Goal: Check status: Check status

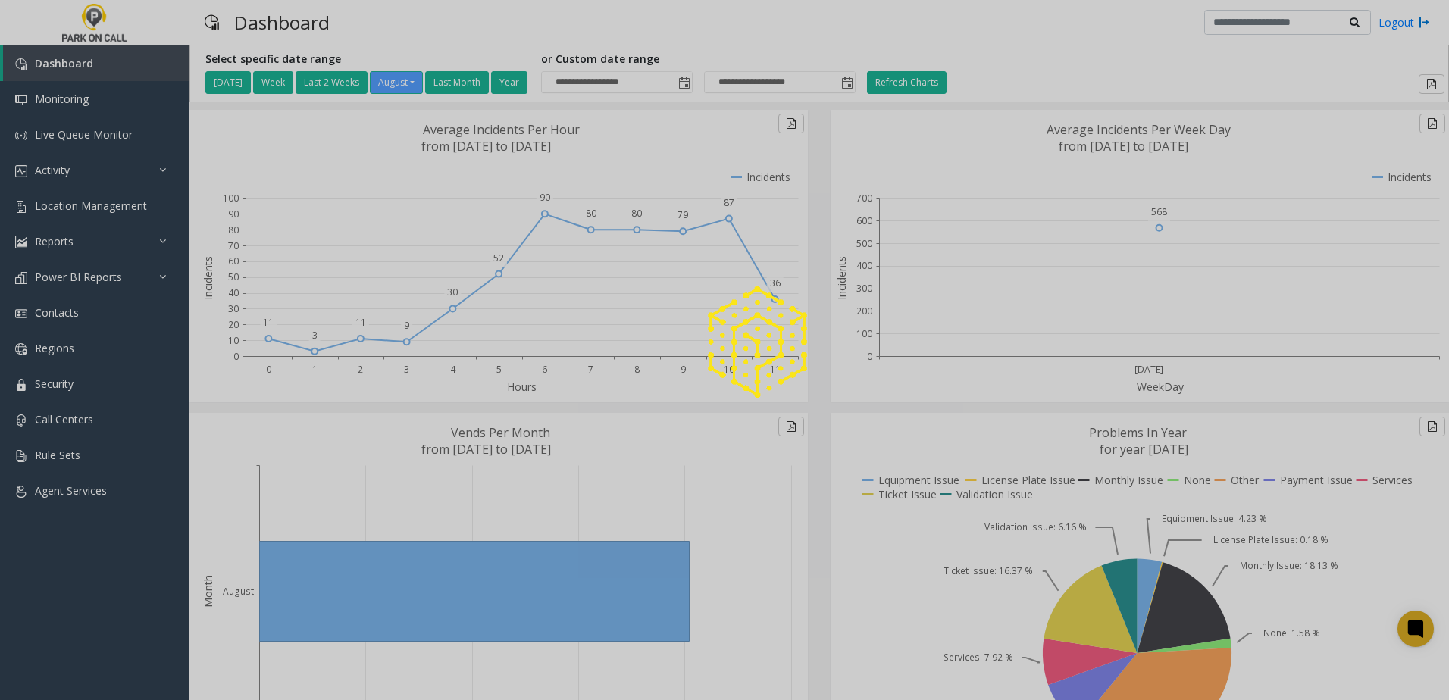
click at [133, 169] on div at bounding box center [724, 350] width 1449 height 700
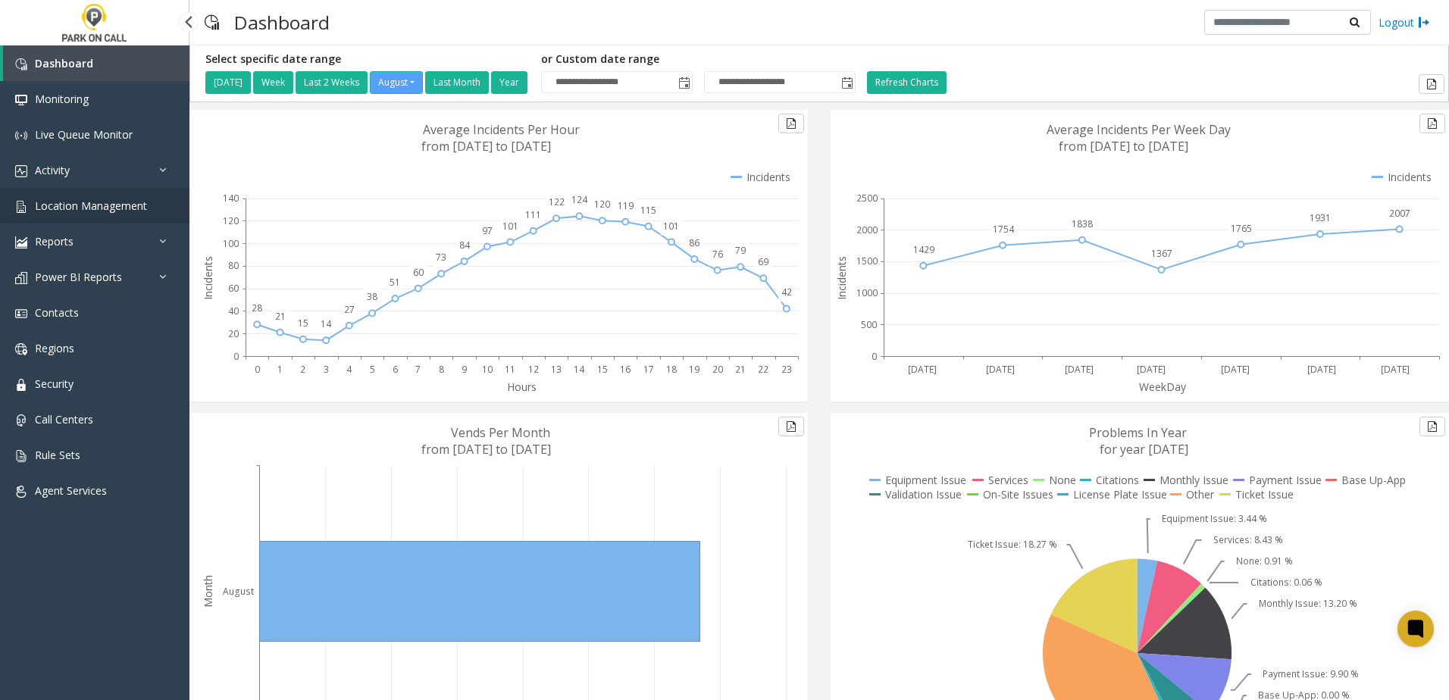
click at [102, 208] on span "Location Management" at bounding box center [91, 206] width 112 height 14
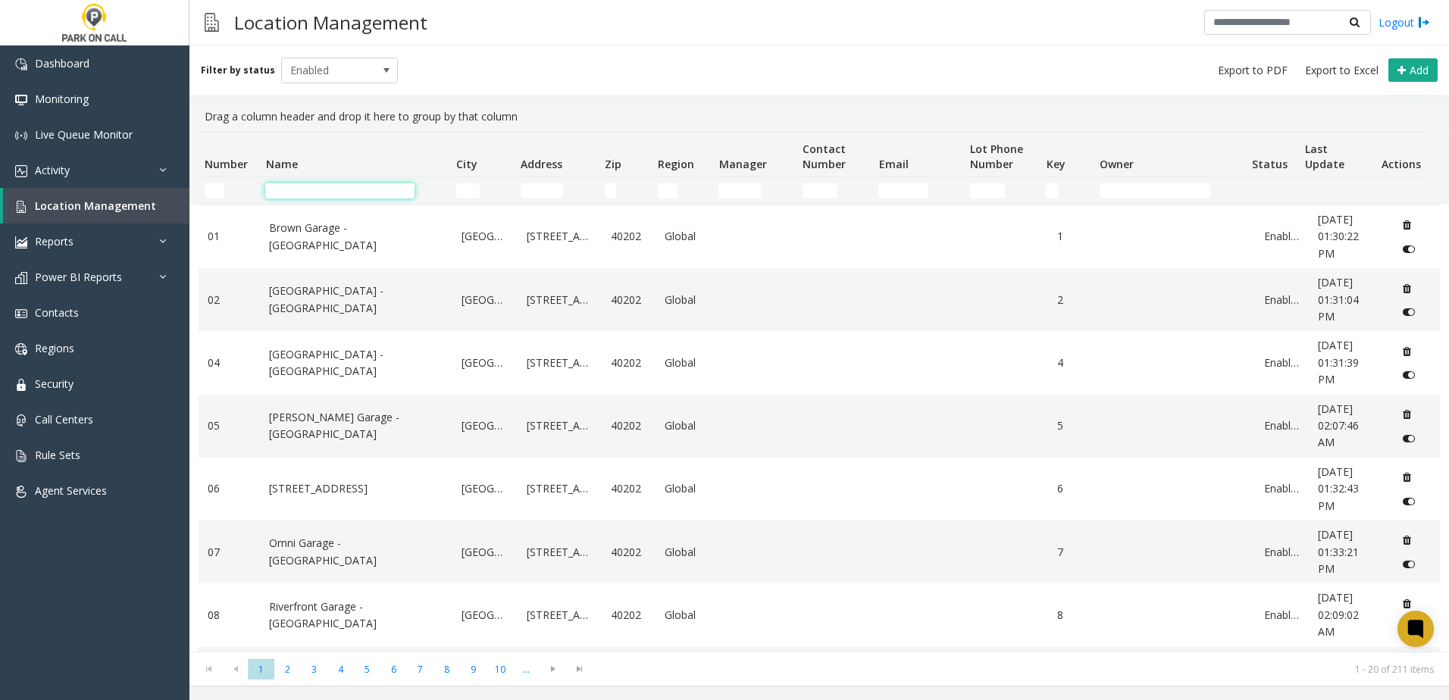
click at [389, 186] on input "Name Filter" at bounding box center [339, 190] width 149 height 15
type input "*****"
click at [346, 540] on td "Omni Garage - [GEOGRAPHIC_DATA]" at bounding box center [356, 552] width 192 height 63
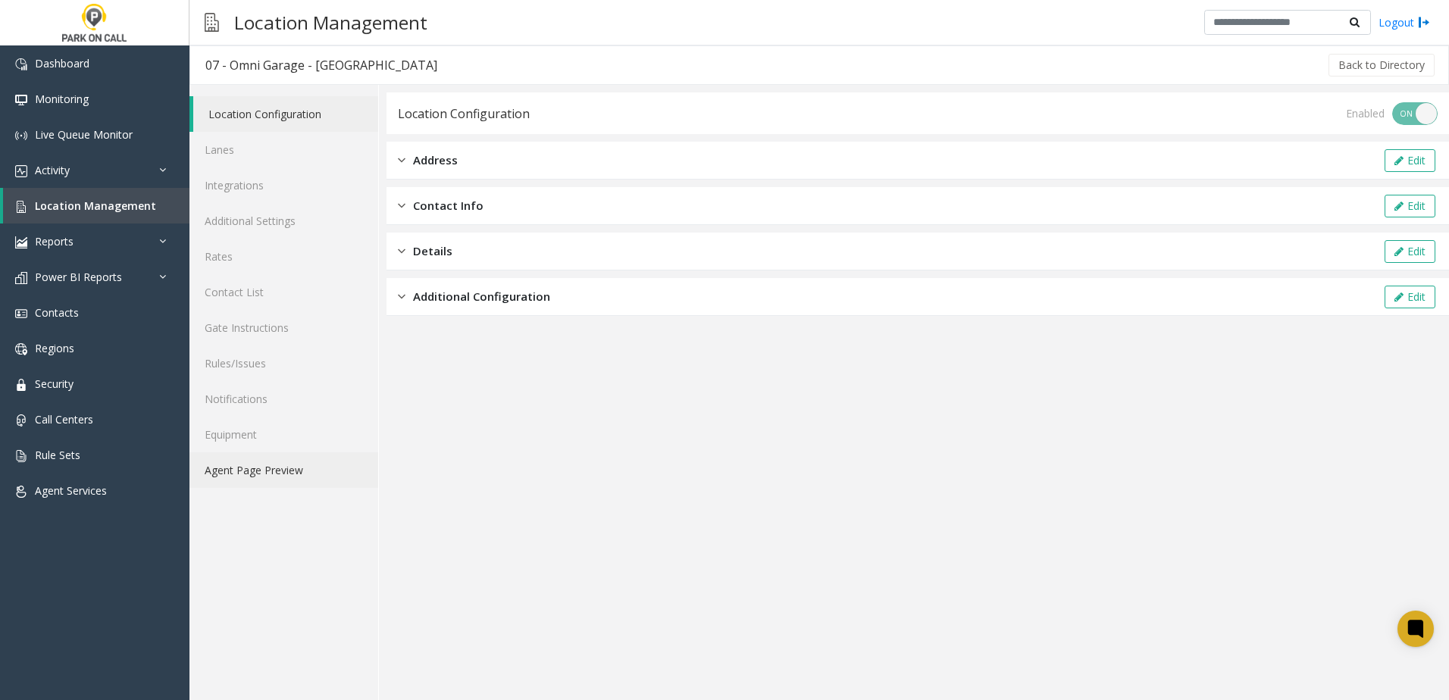
click at [277, 471] on link "Agent Page Preview" at bounding box center [283, 470] width 189 height 36
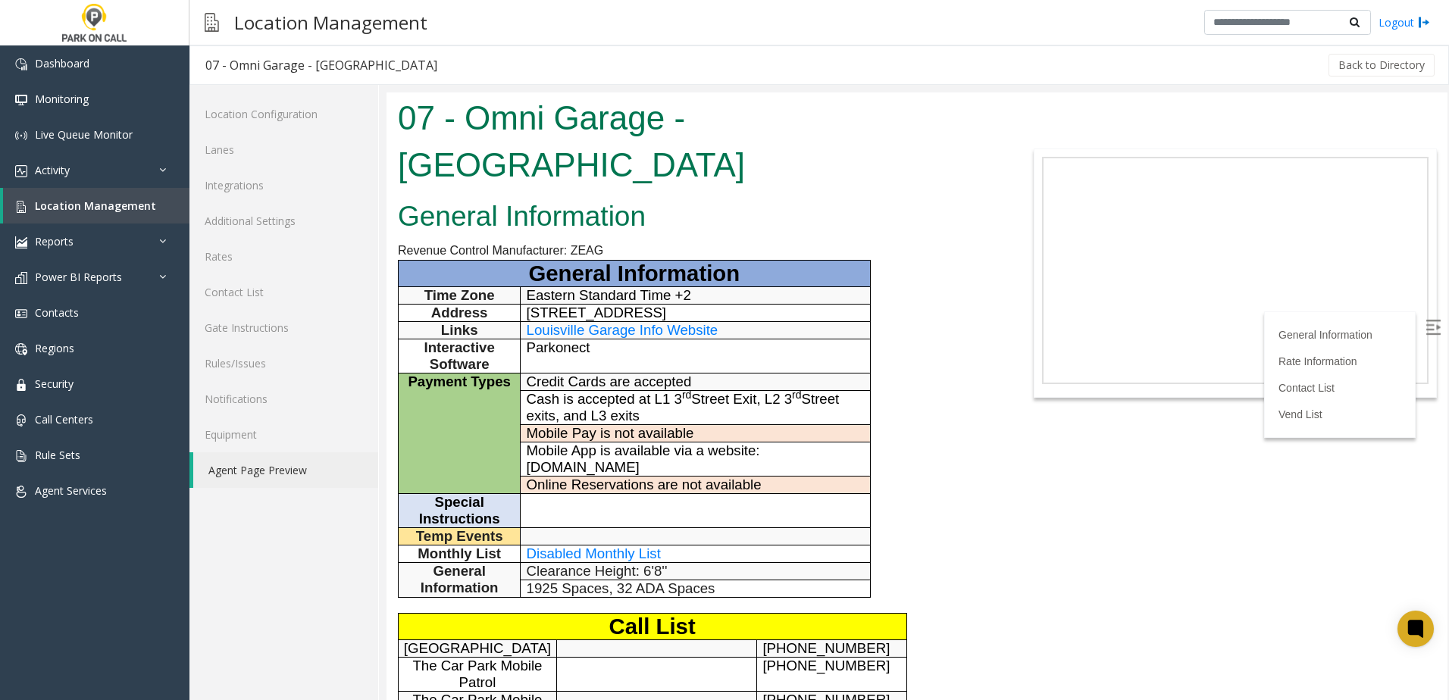
click at [1184, 545] on body "07 - Omni Garage - [GEOGRAPHIC_DATA] General Information Revenue Control Manufa…" at bounding box center [916, 396] width 1061 height 608
click at [108, 205] on span "Location Management" at bounding box center [95, 206] width 121 height 14
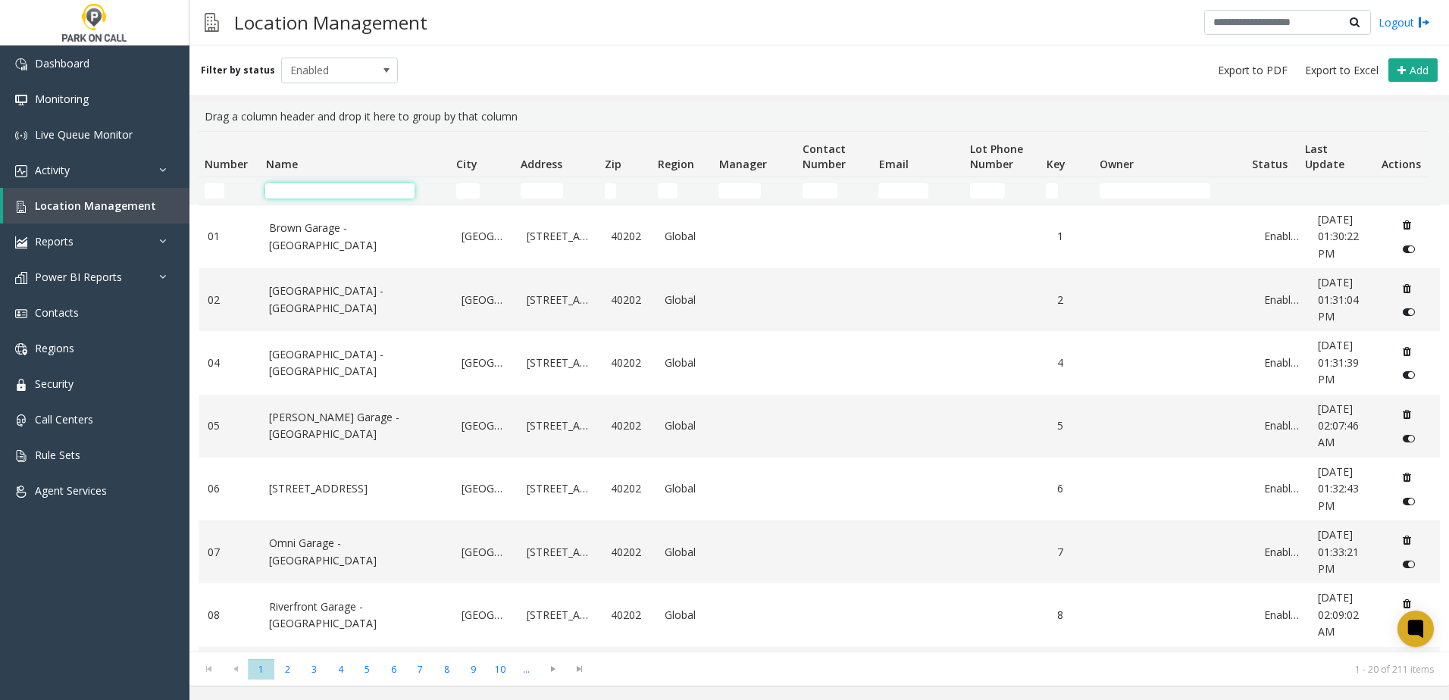
click at [335, 186] on input "Name Filter" at bounding box center [339, 190] width 149 height 15
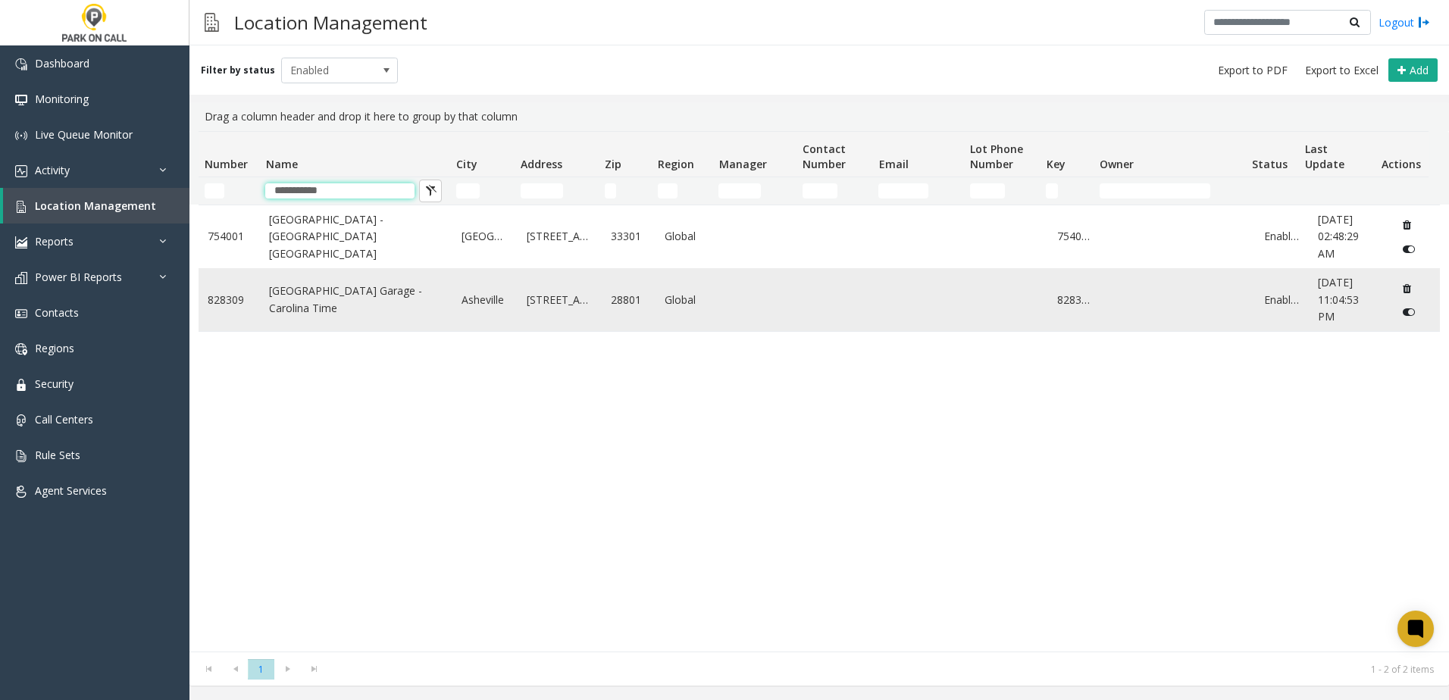
type input "**********"
click at [310, 300] on link "[GEOGRAPHIC_DATA] Garage - Carolina Time" at bounding box center [356, 300] width 174 height 34
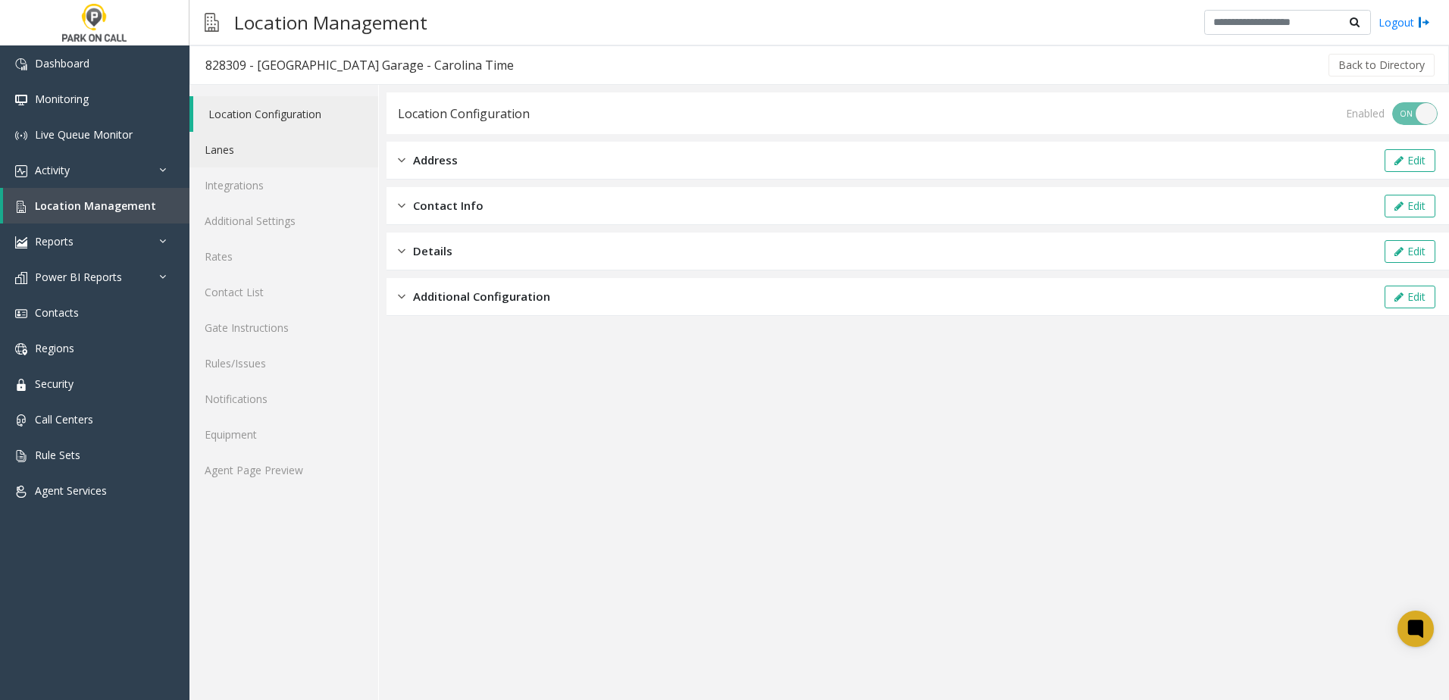
click at [270, 145] on link "Lanes" at bounding box center [283, 150] width 189 height 36
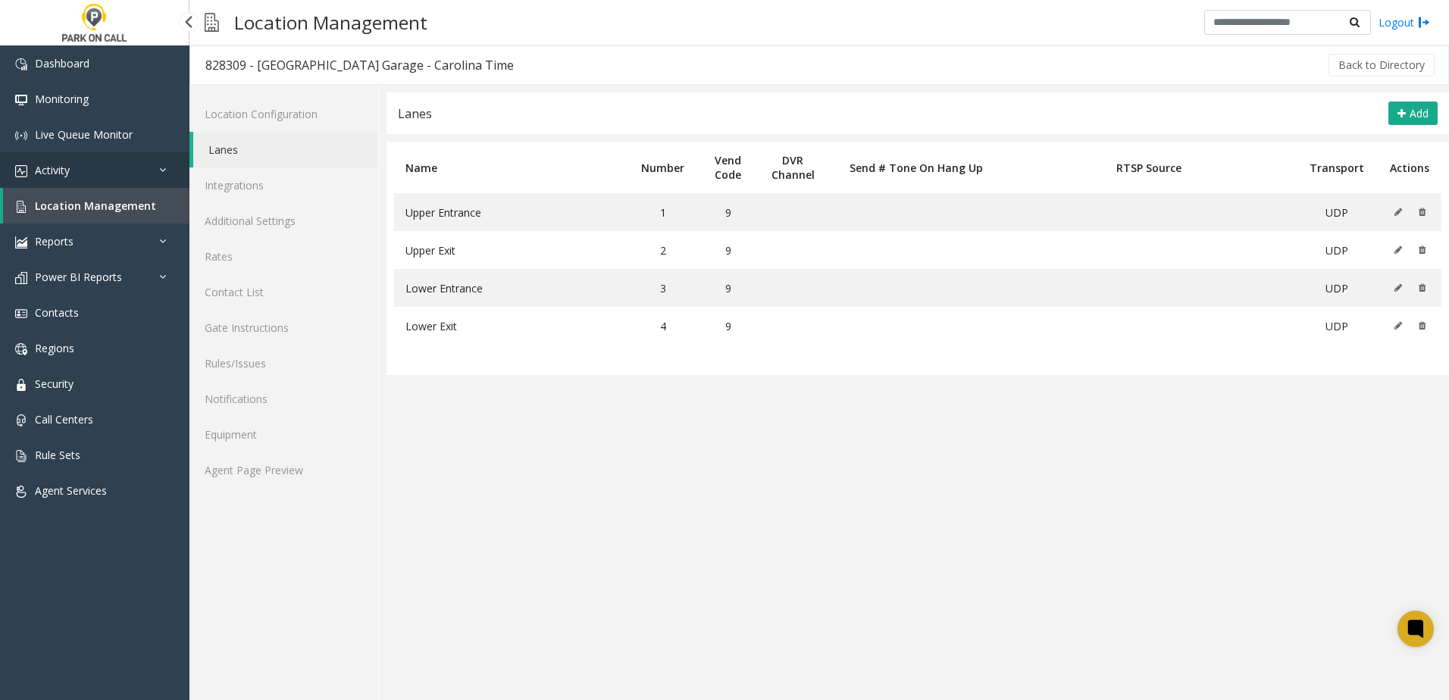
click at [94, 169] on link "Activity" at bounding box center [94, 170] width 189 height 36
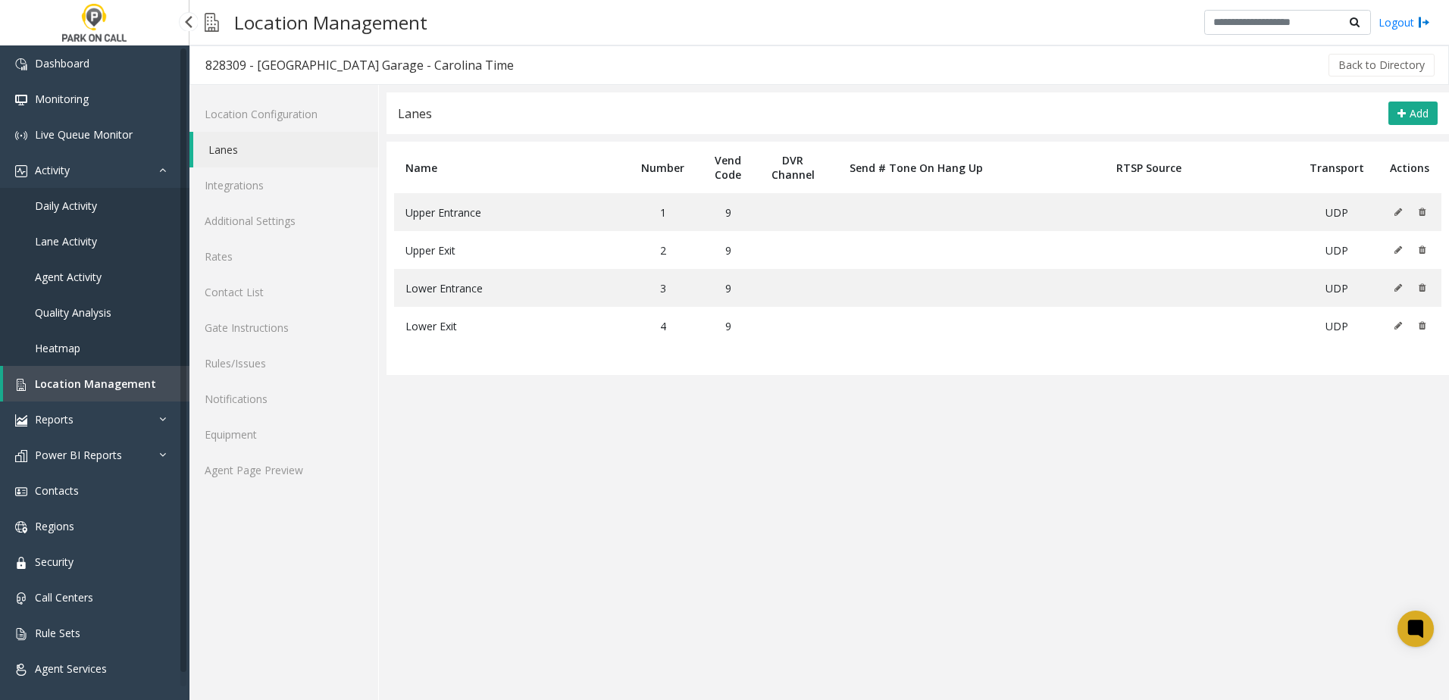
click at [88, 202] on span "Daily Activity" at bounding box center [66, 206] width 62 height 14
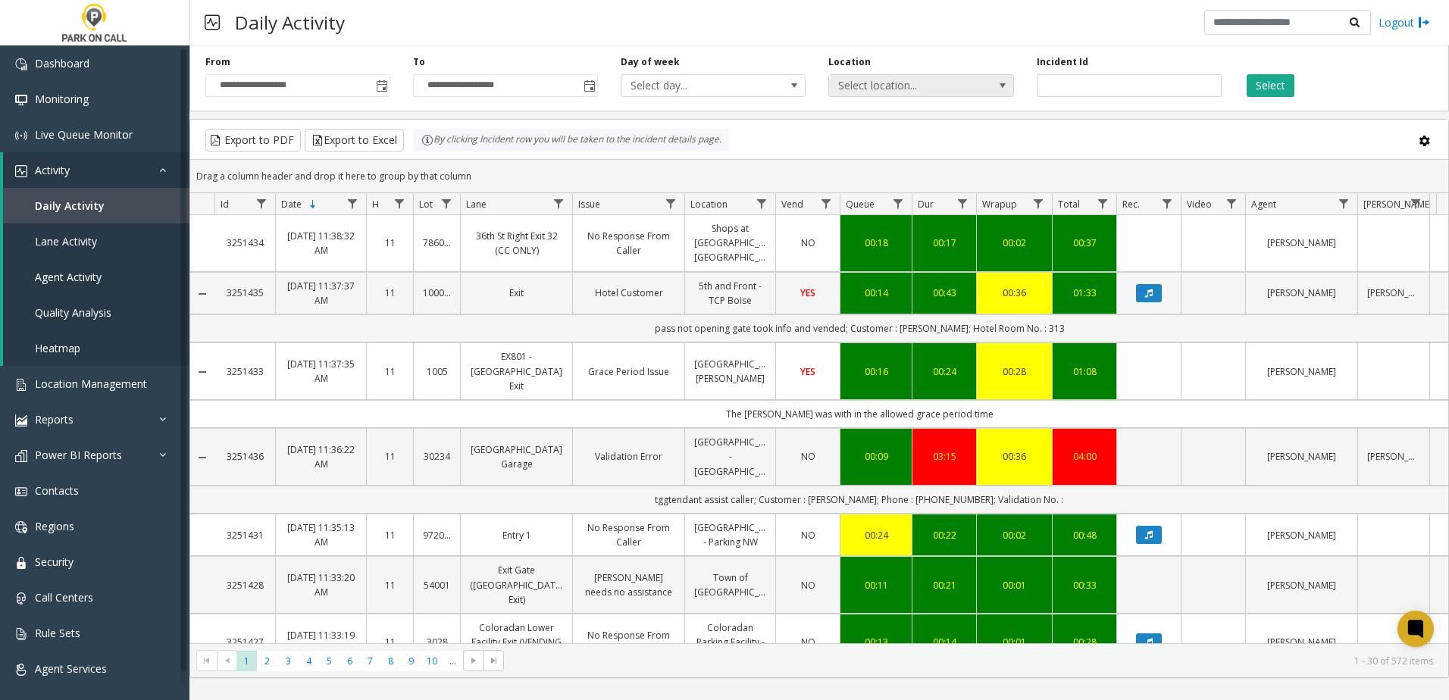
click at [936, 91] on span "Select location..." at bounding box center [902, 85] width 147 height 21
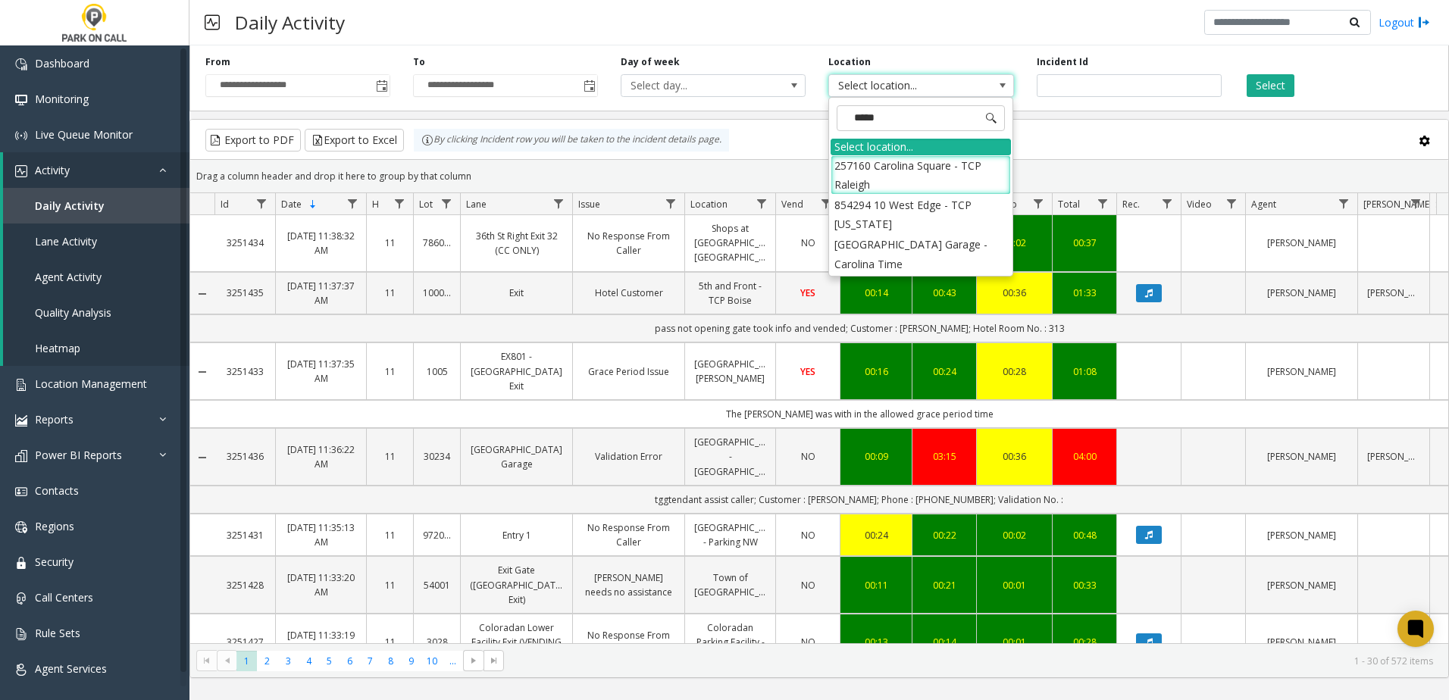
type input "******"
click at [958, 248] on li "[GEOGRAPHIC_DATA] Garage - Carolina Time" at bounding box center [920, 253] width 180 height 39
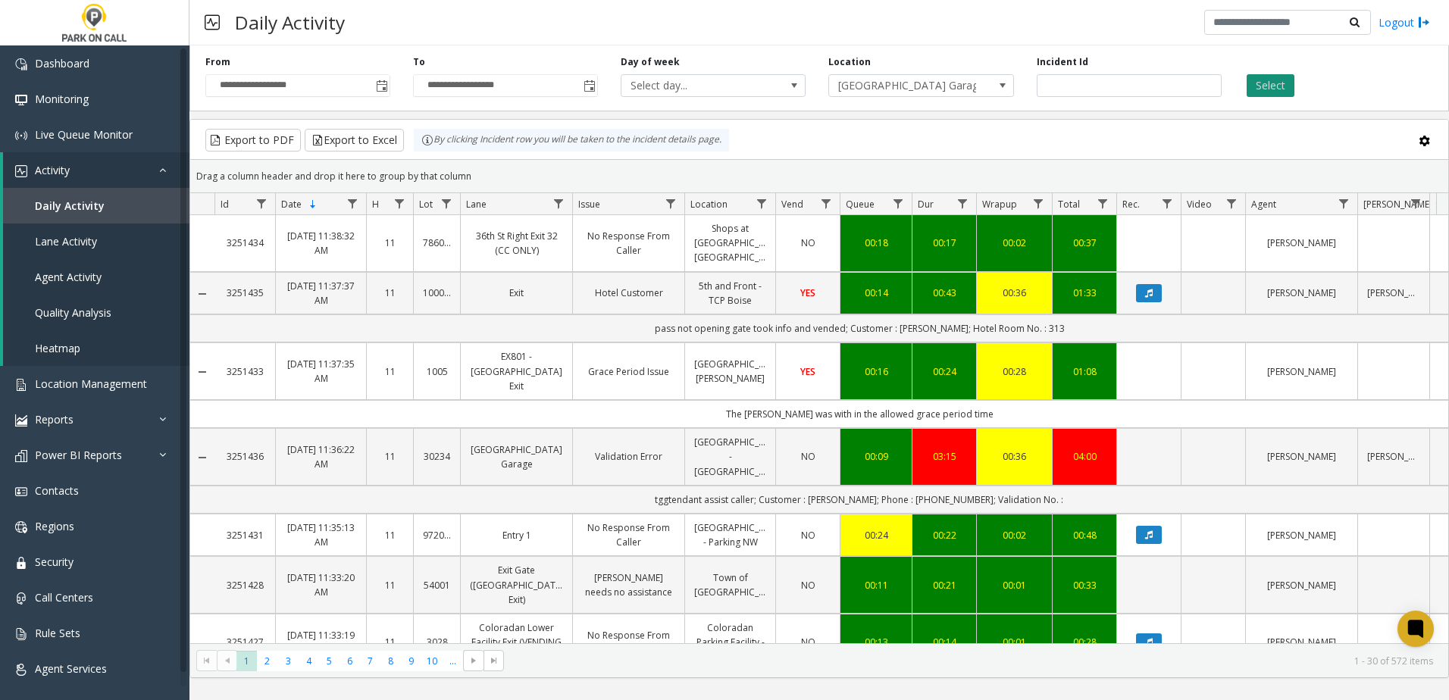
click at [1275, 80] on button "Select" at bounding box center [1270, 85] width 48 height 23
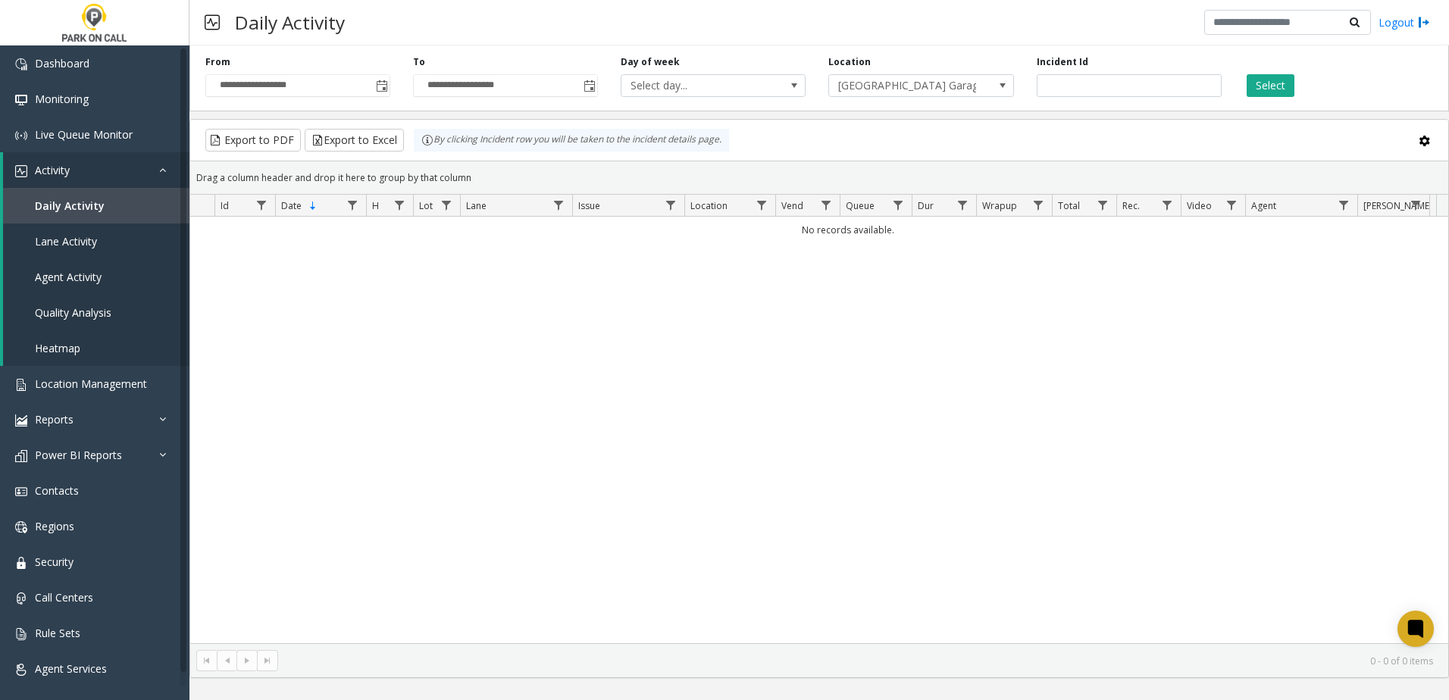
click at [793, 333] on div "No records available." at bounding box center [819, 430] width 1258 height 427
